Goal: Information Seeking & Learning: Learn about a topic

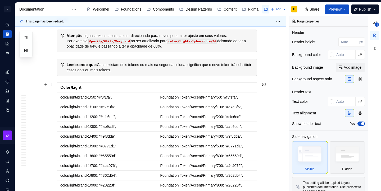
scroll to position [260, 0]
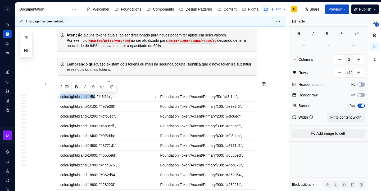
drag, startPoint x: 61, startPoint y: 97, endPoint x: 99, endPoint y: 97, distance: 37.9
click at [99, 97] on td "color/light/brand-1/50: "#f3f1fa"," at bounding box center [107, 97] width 100 height 10
drag, startPoint x: 104, startPoint y: 97, endPoint x: 116, endPoint y: 97, distance: 12.2
click at [116, 97] on p "color/light/brand-1/50: "#f3f1fa"," at bounding box center [106, 96] width 93 height 5
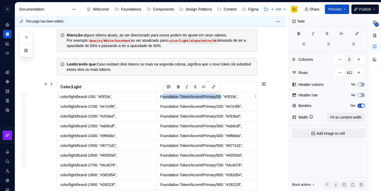
drag, startPoint x: 163, startPoint y: 97, endPoint x: 227, endPoint y: 97, distance: 64.1
click at [226, 97] on p "Foundation Token/Accent/Primary/50: "#f3f1fa"," at bounding box center [206, 96] width 93 height 5
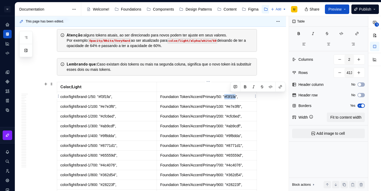
drag, startPoint x: 231, startPoint y: 96, endPoint x: 243, endPoint y: 97, distance: 12.2
click at [243, 97] on p "Foundation Token/Accent/Primary/50: "#f3f1fa"," at bounding box center [206, 96] width 93 height 5
click at [172, 88] on p at bounding box center [206, 86] width 93 height 5
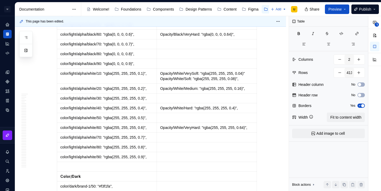
scroll to position [1257, 0]
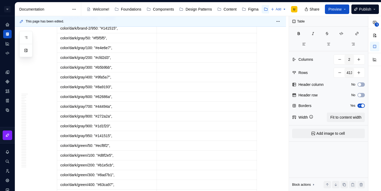
type textarea "*"
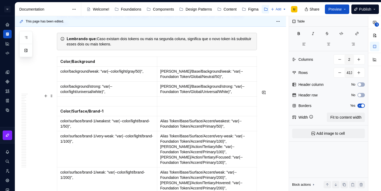
scroll to position [4512, 0]
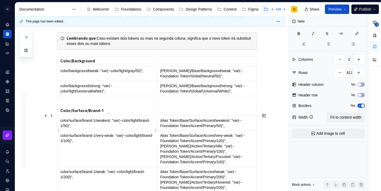
type input "313"
drag, startPoint x: 62, startPoint y: 128, endPoint x: 103, endPoint y: 131, distance: 41.2
click at [103, 74] on p "color/background/weak: "var(--color/light/gray/50)"," at bounding box center [106, 70] width 93 height 5
drag, startPoint x: 162, startPoint y: 128, endPoint x: 220, endPoint y: 129, distance: 58.0
click at [220, 79] on p "[PERSON_NAME]/Base/Background/weak: "var(--Foundation Token/Global/Neutral/50)"," at bounding box center [206, 73] width 93 height 11
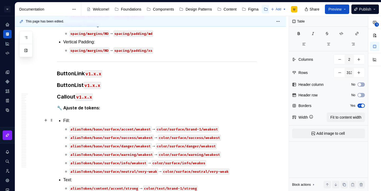
scroll to position [10589, 0]
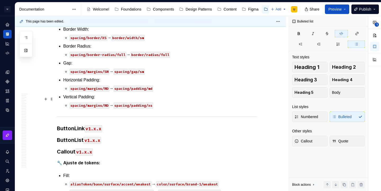
scroll to position [10519, 0]
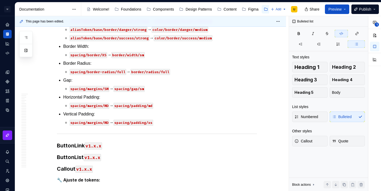
type textarea "*"
